Goal: Task Accomplishment & Management: Manage account settings

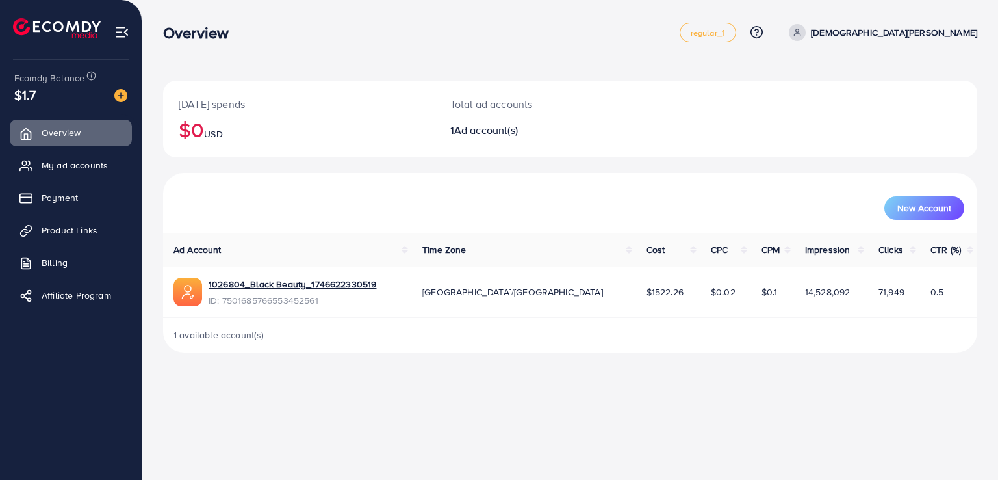
click at [468, 350] on div "1 available account(s)" at bounding box center [570, 335] width 814 height 34
click at [70, 170] on span "My ad accounts" at bounding box center [78, 165] width 66 height 13
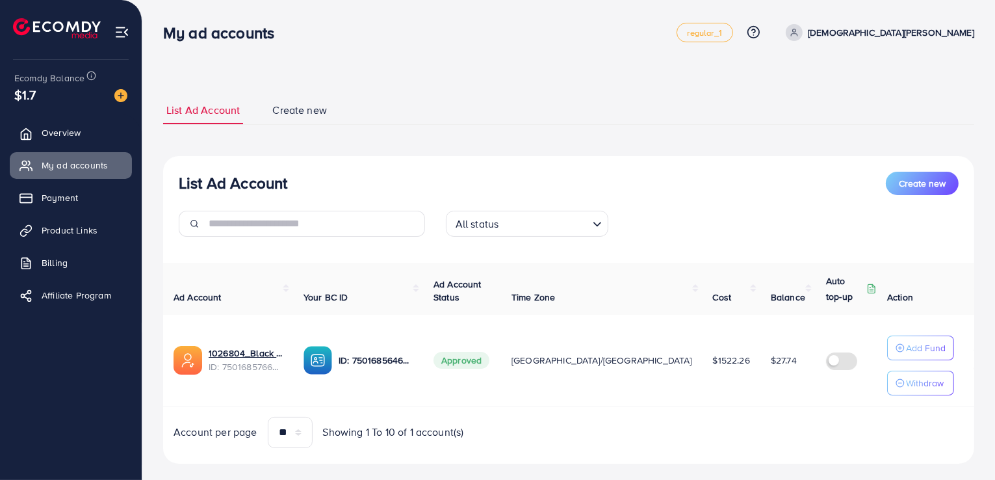
click at [559, 83] on div "List Ad Account Create new List Ad Account Create new All status Loading... Ad …" at bounding box center [568, 280] width 811 height 398
click at [240, 350] on link "1026804_Black Beauty_1746622330519" at bounding box center [246, 352] width 74 height 13
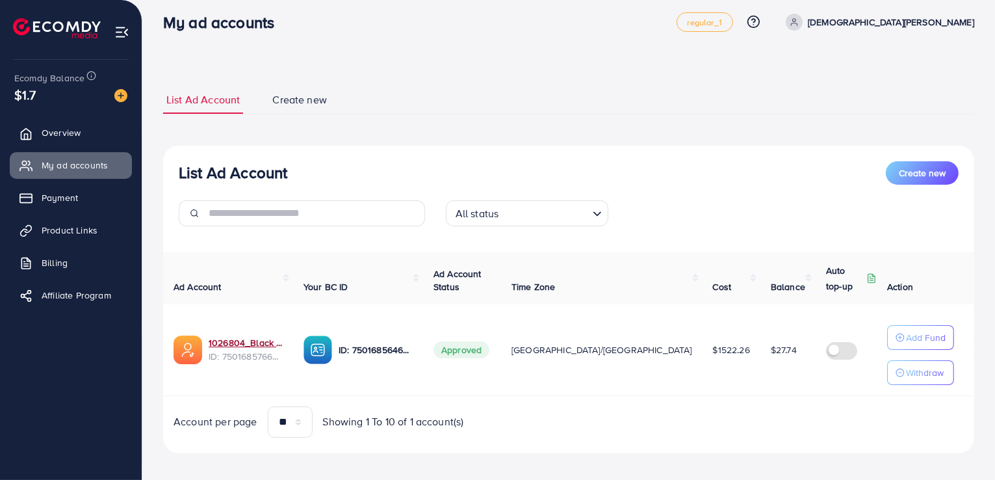
scroll to position [19, 0]
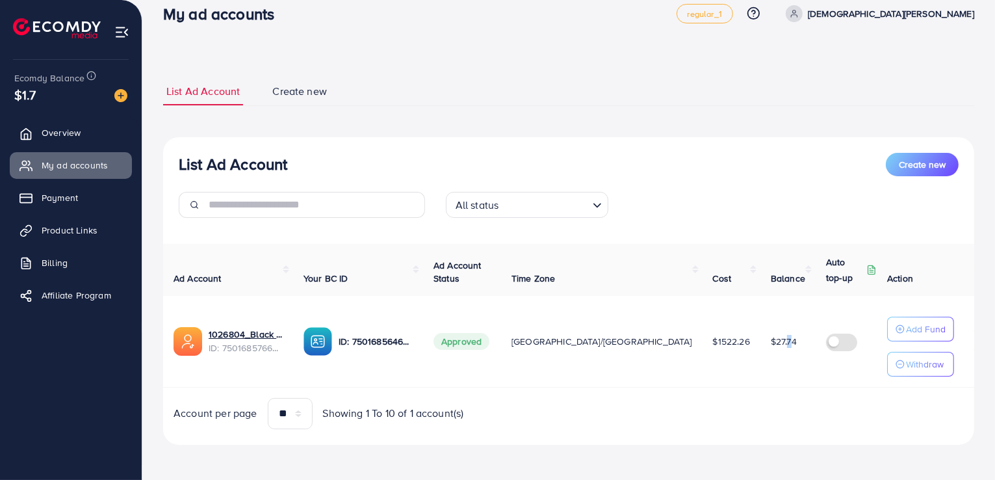
click at [771, 343] on span "$27.74" at bounding box center [784, 341] width 26 height 13
click at [499, 96] on ul "List Ad Account Create new" at bounding box center [568, 91] width 811 height 29
drag, startPoint x: 661, startPoint y: 337, endPoint x: 683, endPoint y: 338, distance: 22.1
click at [771, 338] on span "$27.74" at bounding box center [784, 341] width 26 height 13
click at [761, 373] on td "$27.74" at bounding box center [788, 342] width 55 height 92
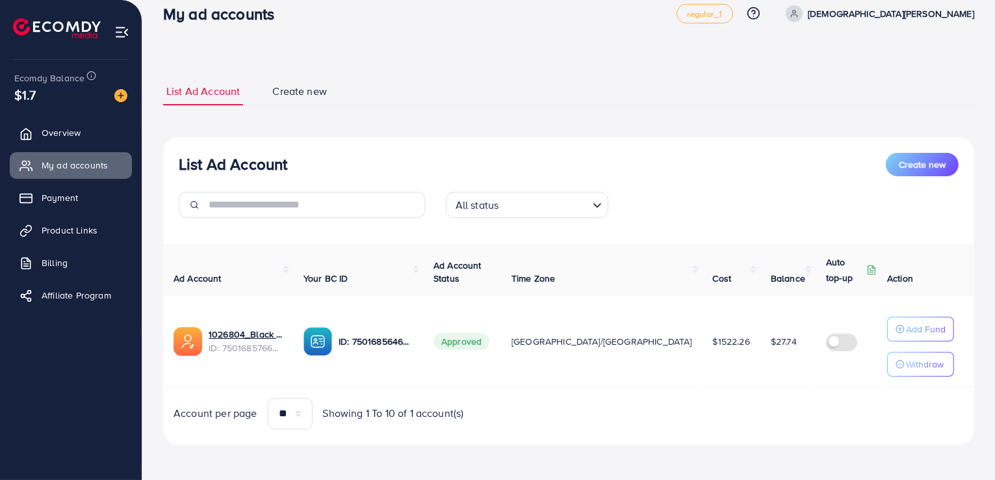
click at [771, 341] on span "$27.74" at bounding box center [784, 341] width 26 height 13
click at [259, 336] on link "1026804_Black Beauty_1746622330519" at bounding box center [246, 334] width 74 height 13
click at [246, 333] on link "1026804_Black Beauty_1746622330519" at bounding box center [246, 334] width 74 height 13
click at [261, 335] on link "1026804_Black Beauty_1746622330519" at bounding box center [246, 334] width 74 height 13
click at [90, 198] on link "Payment" at bounding box center [71, 198] width 122 height 26
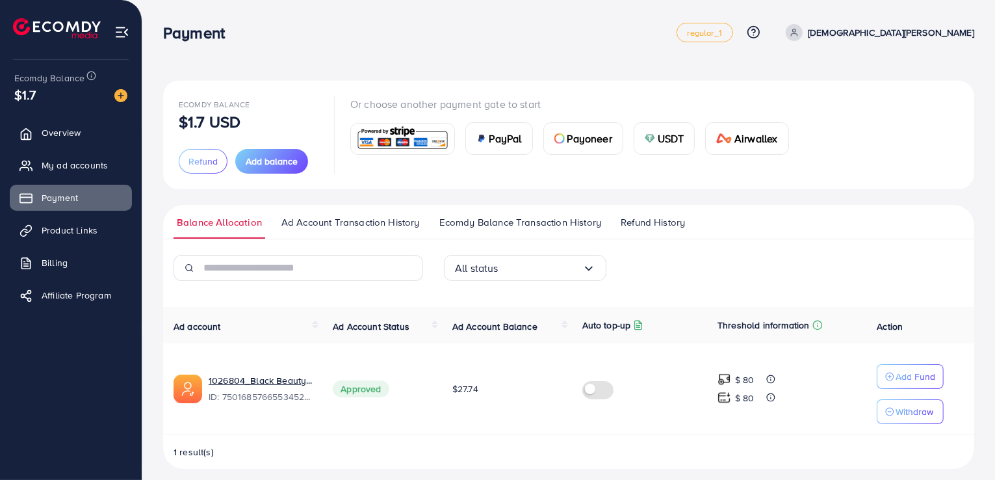
click at [645, 138] on img at bounding box center [650, 138] width 10 height 10
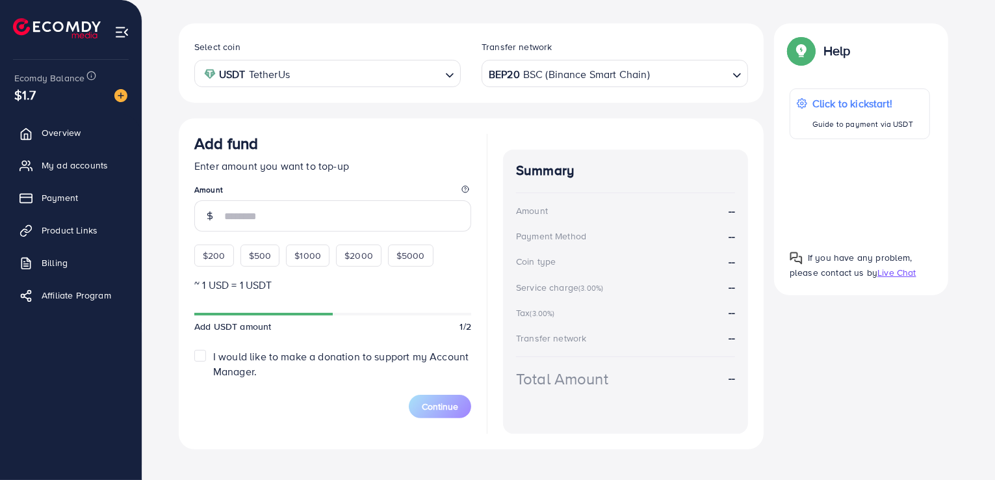
scroll to position [239, 0]
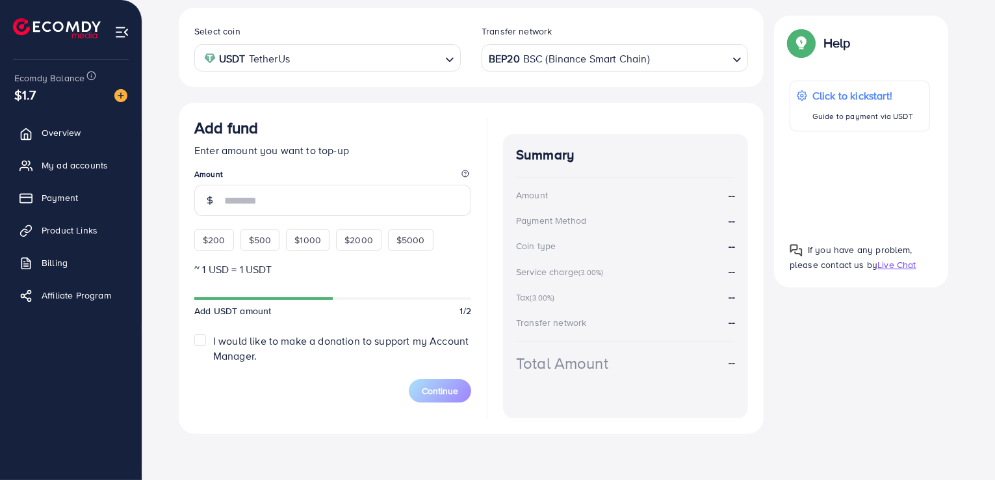
click at [346, 205] on input "number" at bounding box center [347, 200] width 247 height 31
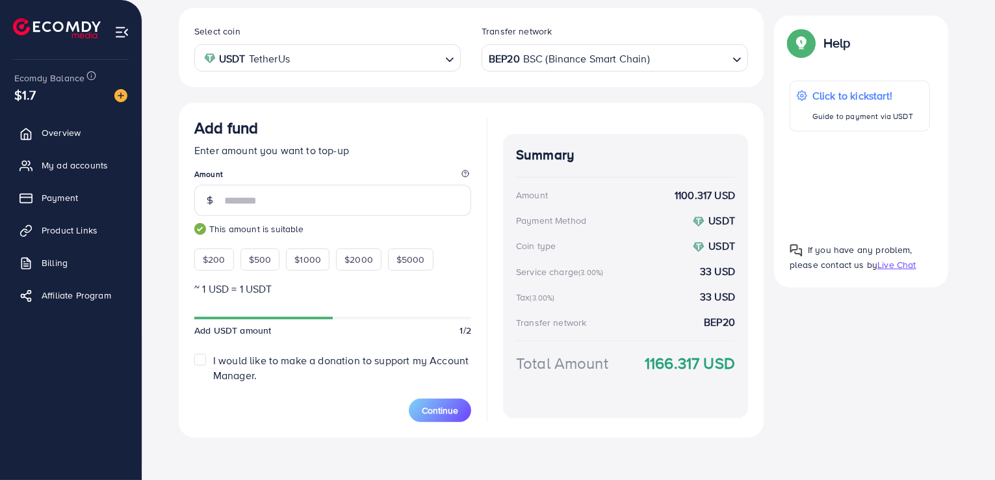
click at [666, 360] on strong "1166.317 USD" at bounding box center [690, 363] width 90 height 23
click at [658, 363] on strong "1166.317 USD" at bounding box center [690, 363] width 90 height 23
click at [378, 209] on input "****" at bounding box center [347, 200] width 247 height 31
type input "****"
drag, startPoint x: 649, startPoint y: 365, endPoint x: 699, endPoint y: 367, distance: 50.1
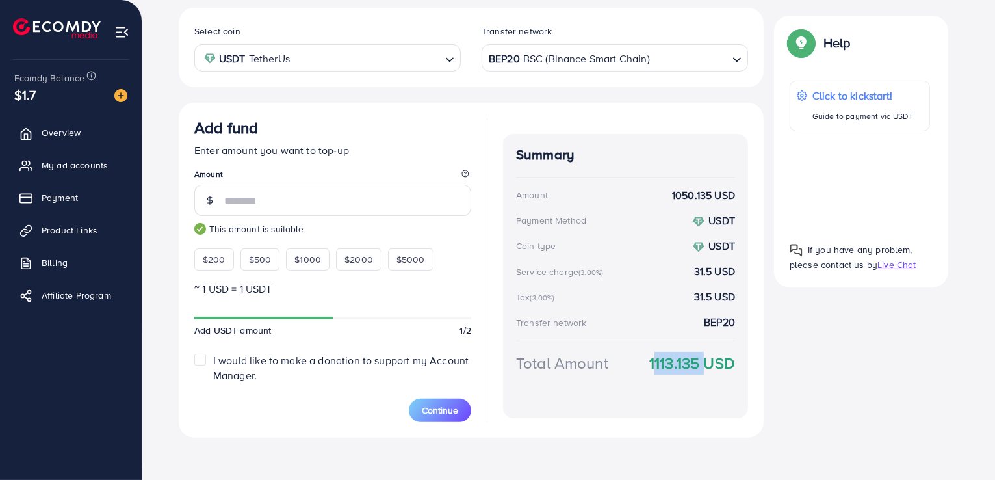
click at [699, 367] on strong "1113.135 USD" at bounding box center [692, 363] width 86 height 23
copy strong "1113.135"
click at [578, 100] on div "Select coin USDT TetherUs Loading... Transfer network BEP20 BSC (Binance Smart …" at bounding box center [471, 223] width 585 height 430
click at [67, 168] on span "My ad accounts" at bounding box center [78, 165] width 66 height 13
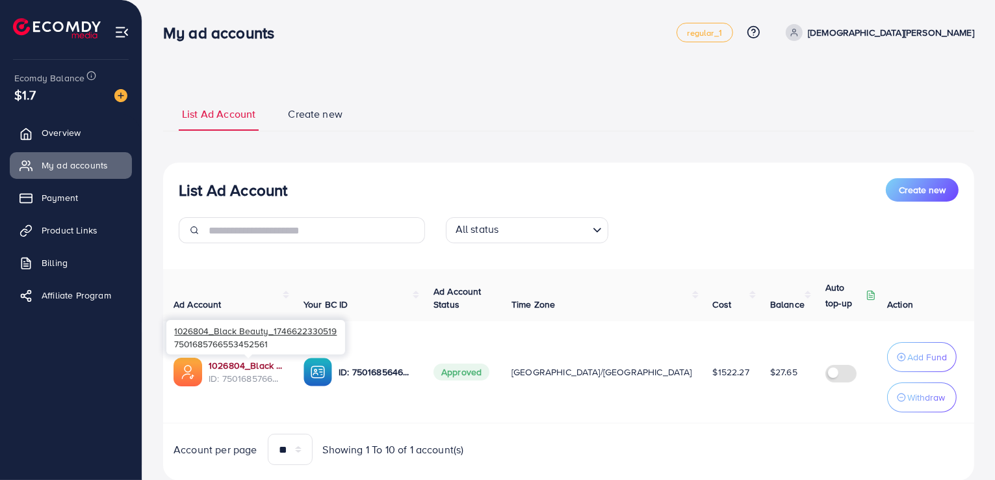
click at [256, 366] on link "1026804_Black Beauty_1746622330519" at bounding box center [246, 365] width 74 height 13
click at [85, 193] on link "Payment" at bounding box center [71, 198] width 122 height 26
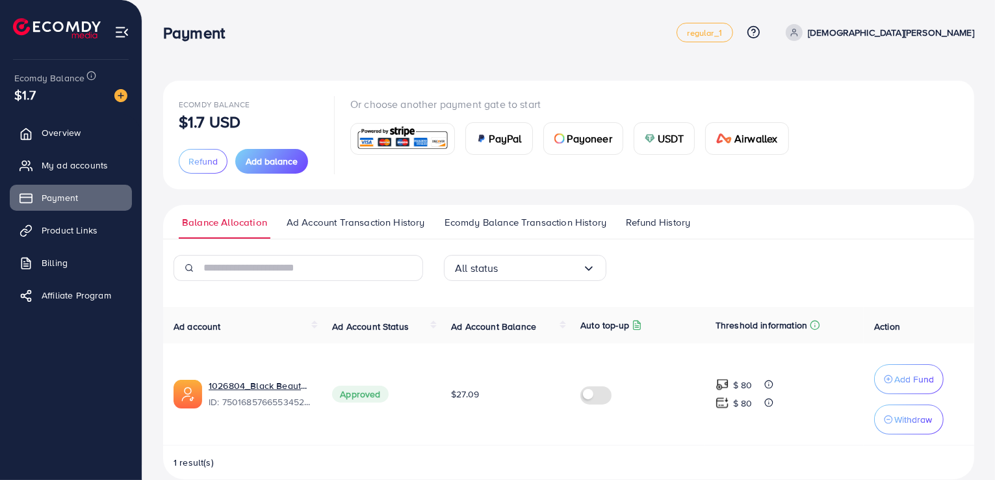
click at [648, 144] on div "USDT" at bounding box center [664, 138] width 60 height 31
